Goal: Information Seeking & Learning: Find specific fact

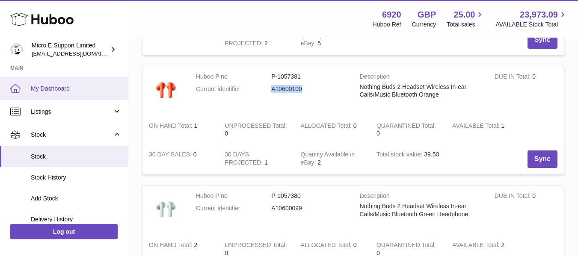
click at [56, 86] on span "My Dashboard" at bounding box center [76, 89] width 91 height 8
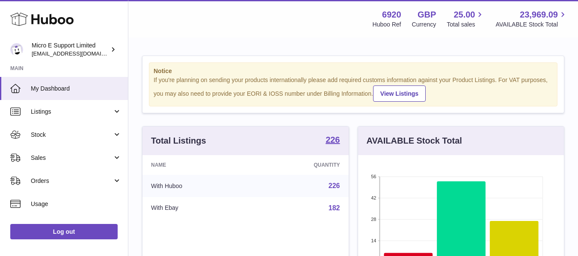
scroll to position [134, 206]
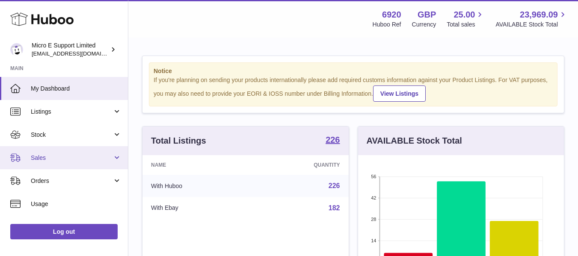
click at [76, 156] on span "Sales" at bounding box center [72, 158] width 82 height 8
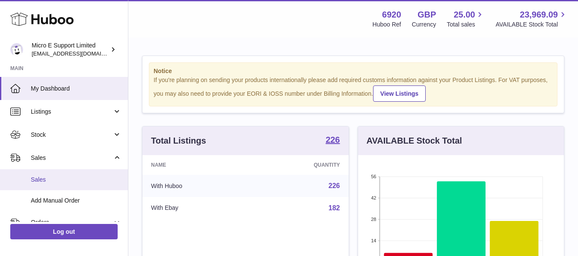
click at [66, 175] on link "Sales" at bounding box center [64, 180] width 128 height 21
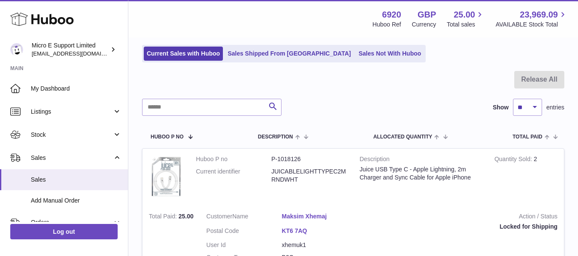
scroll to position [86, 0]
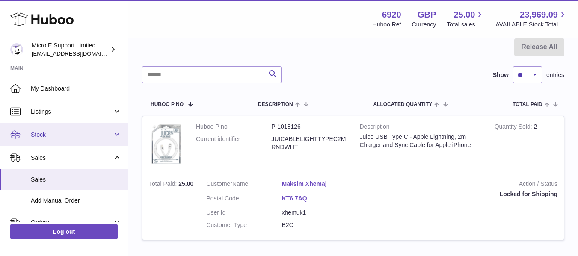
click at [68, 139] on span "Stock" at bounding box center [72, 135] width 82 height 8
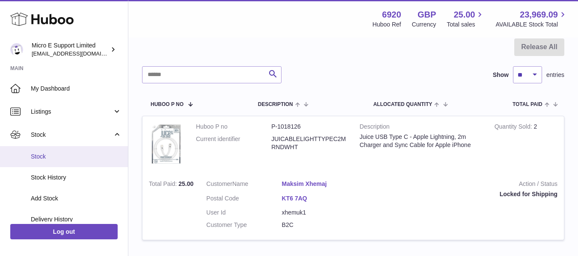
click at [37, 155] on span "Stock" at bounding box center [76, 157] width 91 height 8
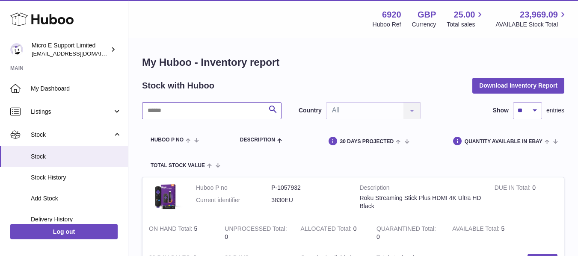
click at [206, 116] on input "text" at bounding box center [212, 110] width 140 height 17
click at [205, 116] on input "text" at bounding box center [212, 110] width 140 height 17
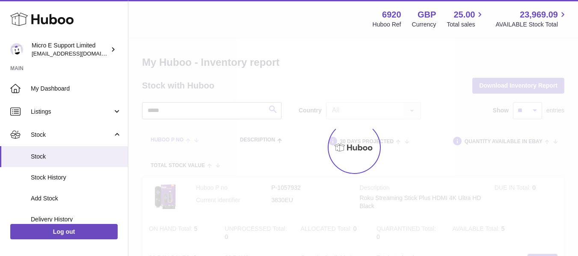
type input "*****"
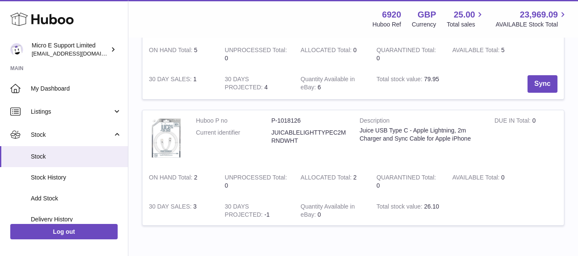
scroll to position [300, 0]
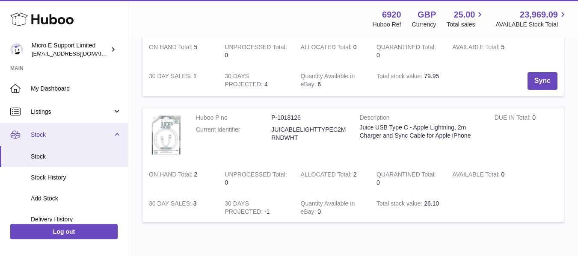
click at [114, 135] on link "Stock" at bounding box center [64, 134] width 128 height 23
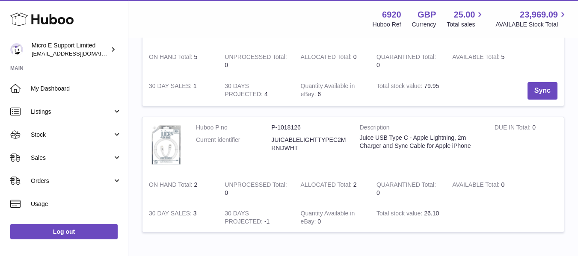
click at [298, 139] on dd "JUICABLELIGHTTYPEC2MRNDWHT" at bounding box center [308, 144] width 75 height 16
copy dd "JUICABLELIGHTTYPEC2MRNDWHT"
